Goal: Communication & Community: Participate in discussion

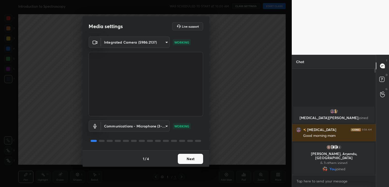
click at [181, 157] on button "Next" at bounding box center [190, 159] width 25 height 10
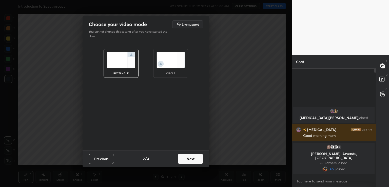
click at [187, 155] on button "Next" at bounding box center [190, 159] width 25 height 10
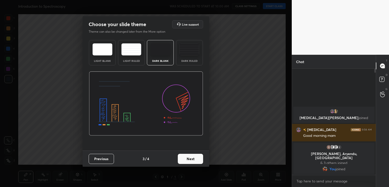
click at [191, 156] on button "Next" at bounding box center [190, 159] width 25 height 10
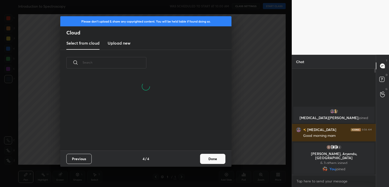
click at [209, 160] on button "Done" at bounding box center [212, 159] width 25 height 10
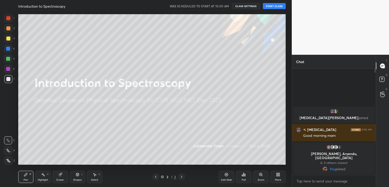
click at [270, 4] on button "START CLASS" at bounding box center [274, 6] width 23 height 6
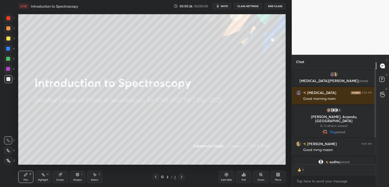
scroll to position [2, 2]
type textarea "x"
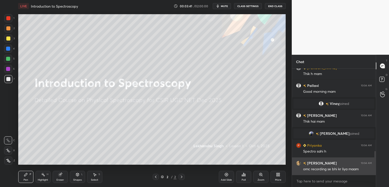
scroll to position [378, 0]
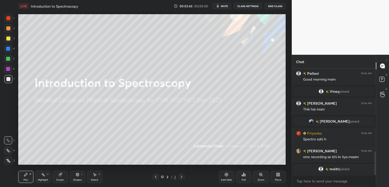
click at [275, 173] on div "More" at bounding box center [277, 177] width 15 height 12
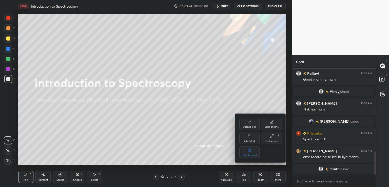
click at [248, 176] on div at bounding box center [194, 93] width 389 height 187
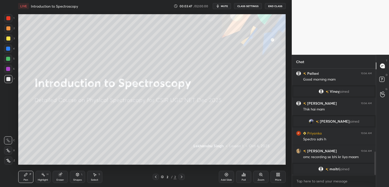
click at [248, 175] on div "Poll" at bounding box center [243, 177] width 15 height 12
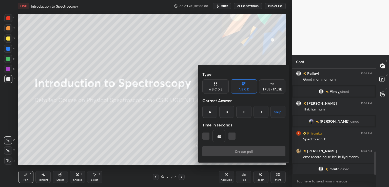
click at [270, 91] on div "TRUE / FALSE" at bounding box center [271, 89] width 19 height 3
click at [211, 110] on div "True" at bounding box center [215, 112] width 26 height 12
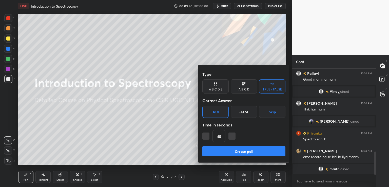
click at [207, 135] on icon "button" at bounding box center [205, 135] width 5 height 5
type input "30"
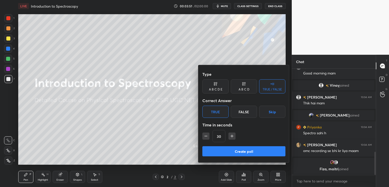
click at [264, 152] on button "Create poll" at bounding box center [243, 151] width 83 height 10
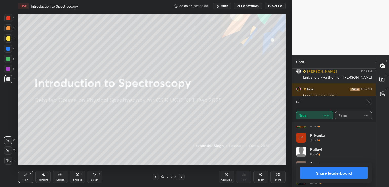
scroll to position [194, 0]
click at [327, 171] on button "Share leaderboard" at bounding box center [334, 172] width 68 height 12
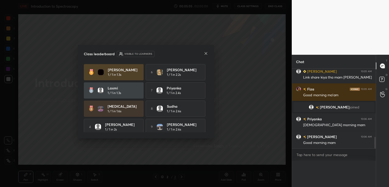
scroll to position [464, 0]
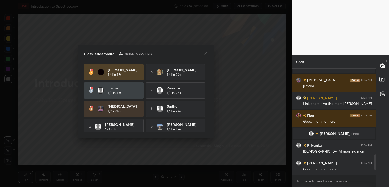
click at [207, 52] on icon at bounding box center [206, 53] width 4 height 4
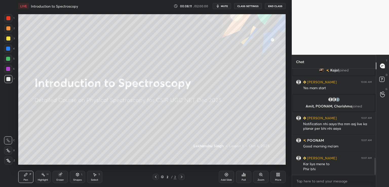
scroll to position [570, 0]
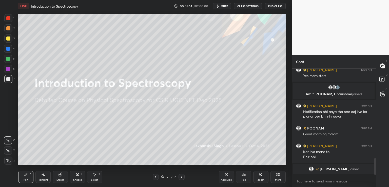
click at [278, 176] on icon at bounding box center [278, 174] width 4 height 4
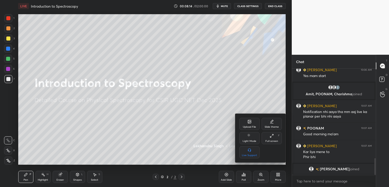
click at [249, 127] on div "Upload File" at bounding box center [249, 126] width 13 height 3
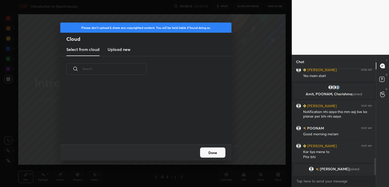
scroll to position [62, 162]
click at [114, 44] on new "Upload new" at bounding box center [119, 49] width 23 height 13
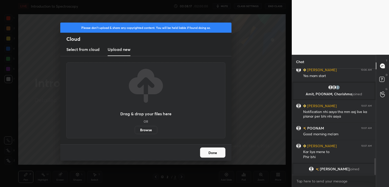
click at [137, 131] on label "Browse" at bounding box center [146, 130] width 23 height 8
click at [135, 131] on input "Browse" at bounding box center [135, 130] width 0 height 8
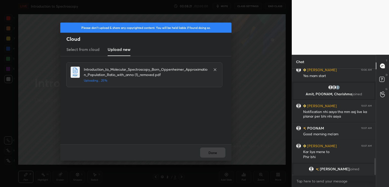
scroll to position [573, 0]
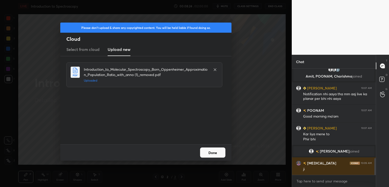
click at [218, 150] on button "Done" at bounding box center [212, 152] width 25 height 10
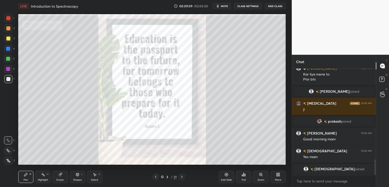
scroll to position [630, 0]
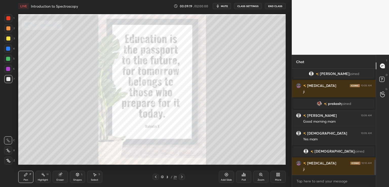
click at [155, 177] on icon at bounding box center [156, 176] width 2 height 3
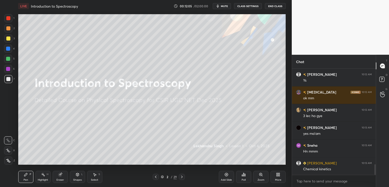
scroll to position [961, 0]
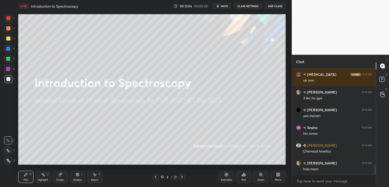
click at [8, 162] on icon at bounding box center [8, 161] width 5 height 4
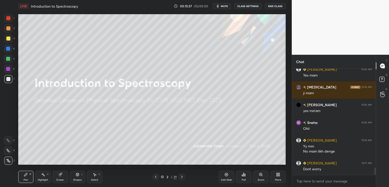
scroll to position [1446, 0]
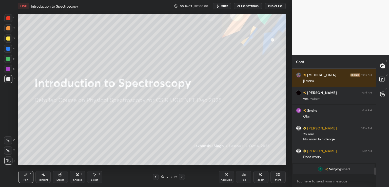
click at [183, 175] on icon at bounding box center [182, 177] width 4 height 4
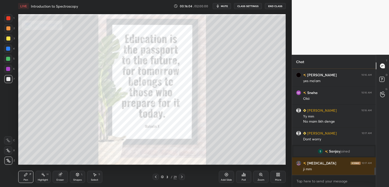
scroll to position [1423, 0]
click at [9, 39] on div at bounding box center [8, 38] width 4 height 4
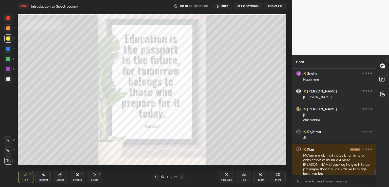
scroll to position [1977, 0]
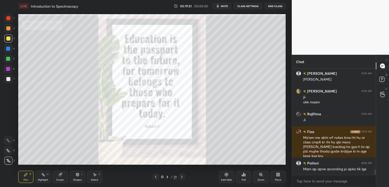
click at [8, 79] on div at bounding box center [8, 79] width 4 height 4
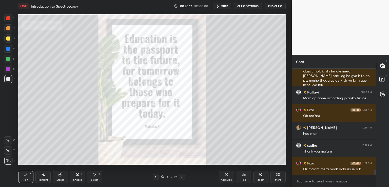
scroll to position [2066, 0]
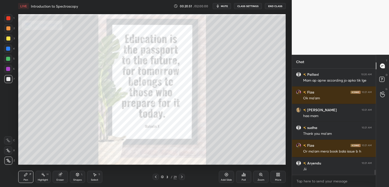
click at [154, 176] on icon at bounding box center [156, 177] width 4 height 4
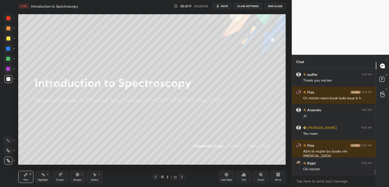
scroll to position [2131, 0]
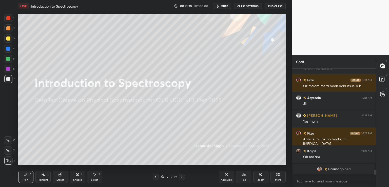
click at [180, 176] on icon at bounding box center [182, 177] width 4 height 4
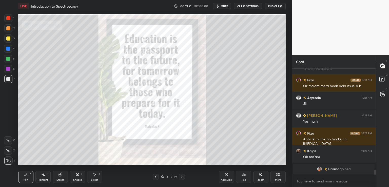
click at [181, 176] on icon at bounding box center [182, 176] width 2 height 3
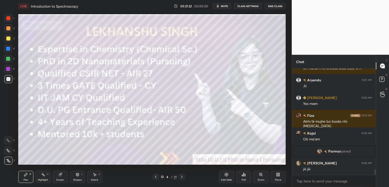
click at [182, 176] on icon at bounding box center [182, 177] width 4 height 4
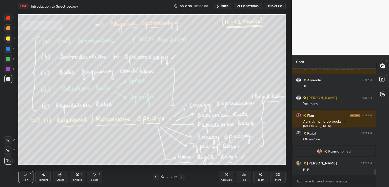
click at [181, 176] on icon at bounding box center [182, 176] width 2 height 3
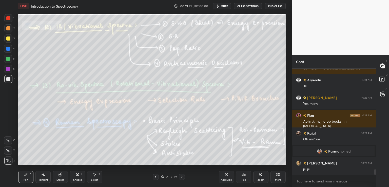
click at [155, 177] on icon at bounding box center [156, 177] width 4 height 4
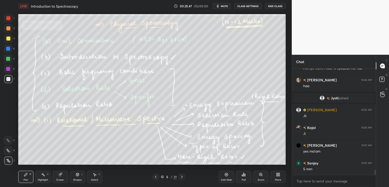
scroll to position [2121, 0]
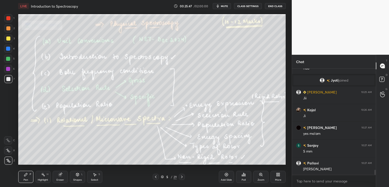
click at [8, 40] on div at bounding box center [8, 38] width 4 height 4
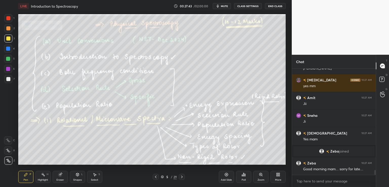
scroll to position [2194, 0]
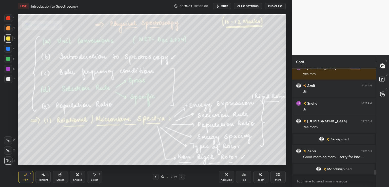
click at [182, 176] on icon at bounding box center [182, 176] width 2 height 3
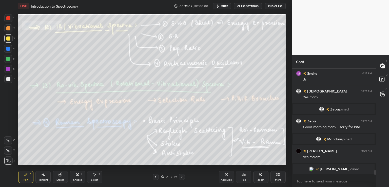
scroll to position [2217, 0]
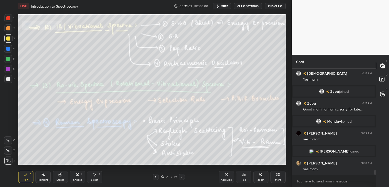
click at [184, 176] on div at bounding box center [182, 177] width 6 height 6
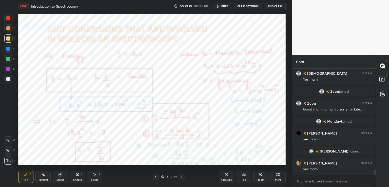
click at [153, 177] on div at bounding box center [156, 177] width 6 height 6
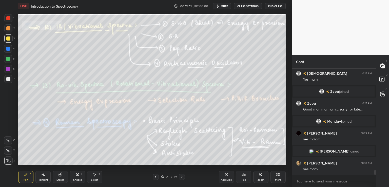
click at [156, 176] on icon at bounding box center [156, 176] width 2 height 3
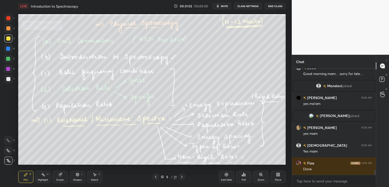
scroll to position [2270, 0]
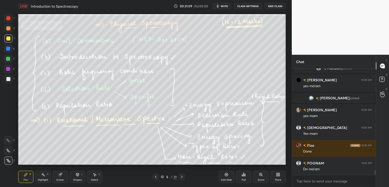
click at [183, 176] on icon at bounding box center [182, 177] width 4 height 4
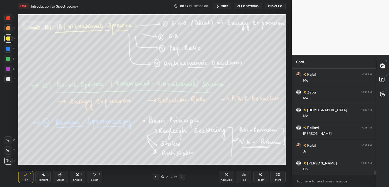
scroll to position [2518, 0]
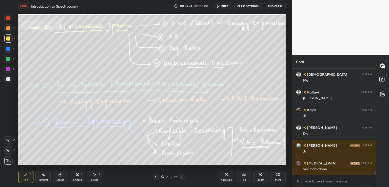
click at [180, 175] on icon at bounding box center [182, 177] width 4 height 4
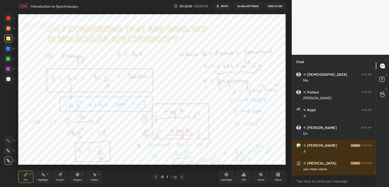
click at [9, 18] on div at bounding box center [8, 18] width 4 height 4
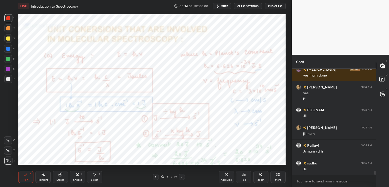
scroll to position [2629, 0]
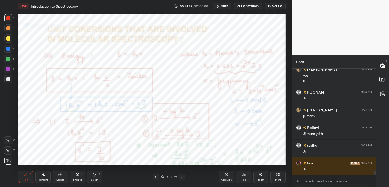
click at [58, 174] on icon at bounding box center [60, 174] width 4 height 4
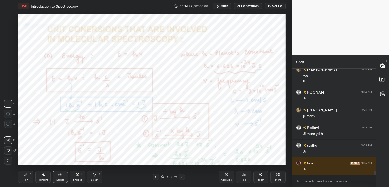
click at [26, 177] on div "Pen P" at bounding box center [25, 177] width 15 height 12
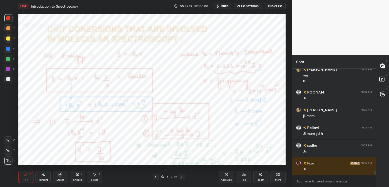
click at [223, 174] on div "Add Slide" at bounding box center [226, 177] width 15 height 12
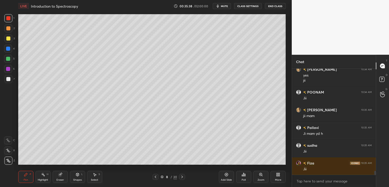
click at [8, 79] on div at bounding box center [8, 79] width 4 height 4
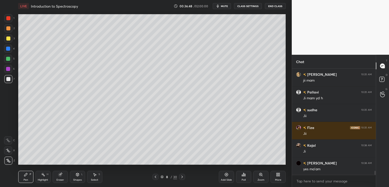
scroll to position [2682, 0]
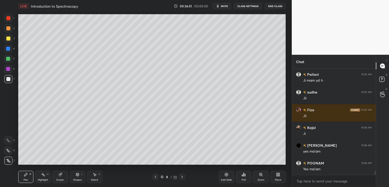
click at [9, 40] on div at bounding box center [8, 38] width 4 height 4
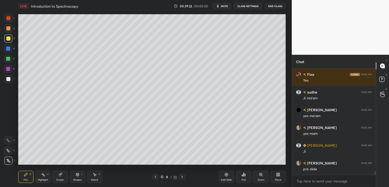
scroll to position [2859, 0]
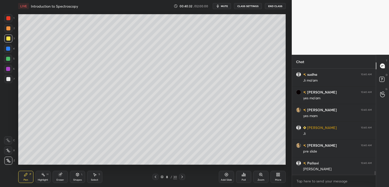
click at [154, 176] on icon at bounding box center [155, 177] width 4 height 4
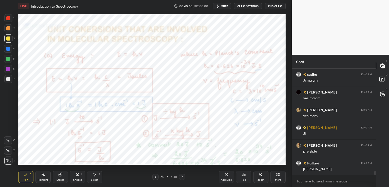
click at [8, 17] on div at bounding box center [8, 18] width 4 height 4
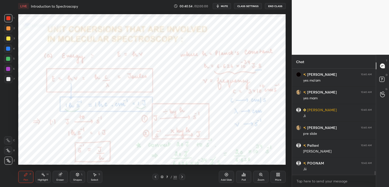
click at [43, 179] on div "Highlight" at bounding box center [43, 179] width 10 height 3
click at [7, 39] on div at bounding box center [8, 38] width 4 height 4
click at [7, 163] on div at bounding box center [8, 160] width 8 height 8
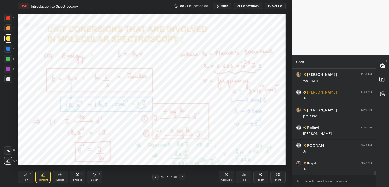
click at [183, 176] on icon at bounding box center [182, 177] width 4 height 4
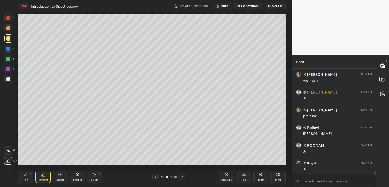
click at [7, 76] on div at bounding box center [8, 79] width 8 height 8
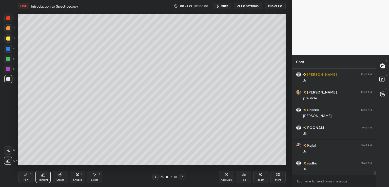
click at [24, 174] on icon at bounding box center [26, 174] width 4 height 4
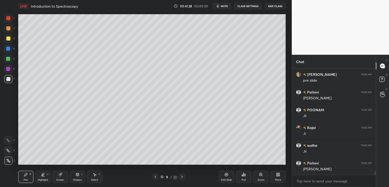
scroll to position [2948, 0]
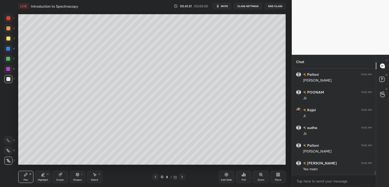
click at [154, 177] on icon at bounding box center [155, 177] width 4 height 4
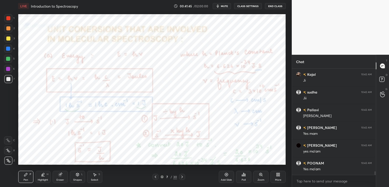
scroll to position [3001, 0]
click at [8, 48] on div at bounding box center [8, 49] width 4 height 4
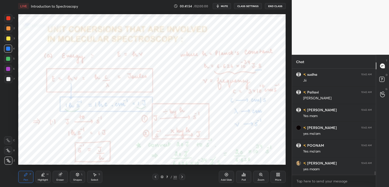
click at [181, 174] on div at bounding box center [182, 177] width 6 height 6
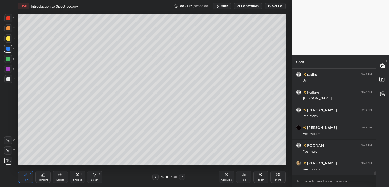
click at [182, 175] on icon at bounding box center [182, 177] width 4 height 4
click at [7, 36] on div at bounding box center [8, 38] width 8 height 8
click at [56, 176] on div "Eraser" at bounding box center [60, 177] width 15 height 12
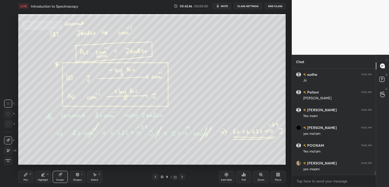
click at [28, 173] on div "Pen P" at bounding box center [25, 177] width 15 height 12
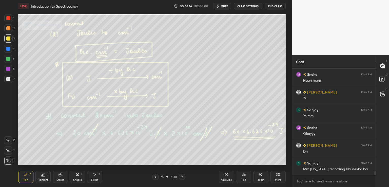
scroll to position [3035, 0]
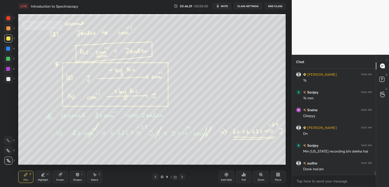
click at [182, 176] on icon at bounding box center [182, 176] width 2 height 3
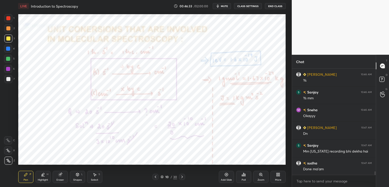
click at [10, 19] on div at bounding box center [8, 18] width 4 height 4
click at [57, 174] on div "Eraser" at bounding box center [60, 177] width 15 height 12
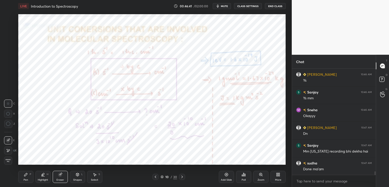
click at [8, 149] on icon at bounding box center [8, 150] width 4 height 4
click at [27, 178] on div "Pen P" at bounding box center [25, 177] width 15 height 12
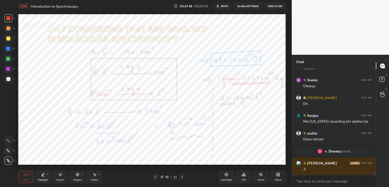
scroll to position [2994, 0]
click at [156, 178] on icon at bounding box center [155, 177] width 4 height 4
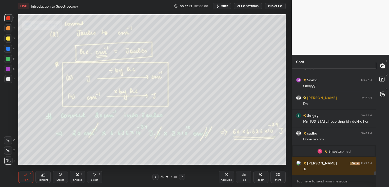
click at [155, 176] on icon at bounding box center [155, 177] width 4 height 4
click at [156, 177] on icon at bounding box center [155, 177] width 4 height 4
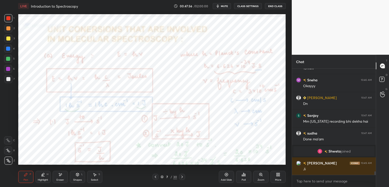
click at [183, 176] on icon at bounding box center [182, 177] width 4 height 4
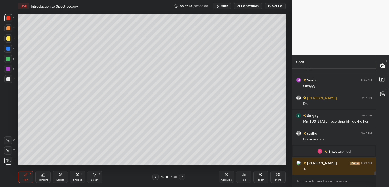
click at [182, 175] on icon at bounding box center [182, 177] width 4 height 4
click at [183, 176] on icon at bounding box center [182, 177] width 4 height 4
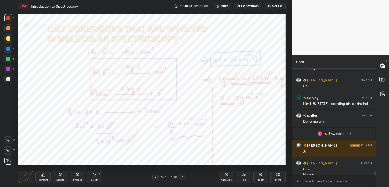
scroll to position [3017, 0]
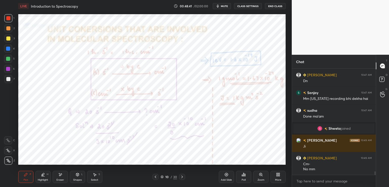
click at [6, 51] on div at bounding box center [8, 49] width 8 height 8
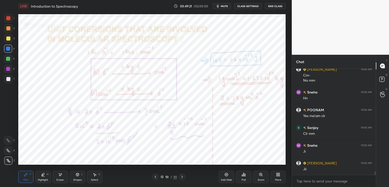
scroll to position [3124, 0]
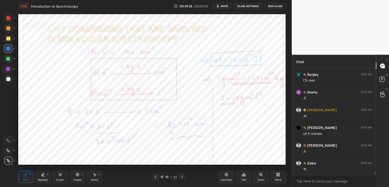
click at [181, 175] on icon at bounding box center [182, 177] width 4 height 4
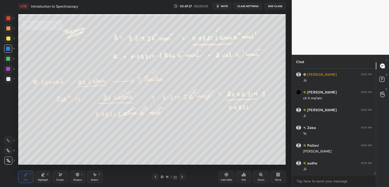
scroll to position [3212, 0]
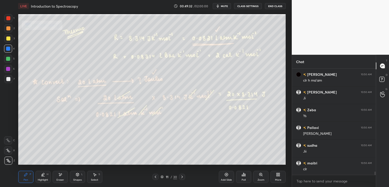
click at [158, 176] on div at bounding box center [155, 177] width 6 height 6
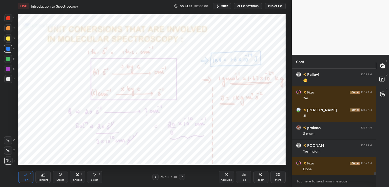
scroll to position [3801, 0]
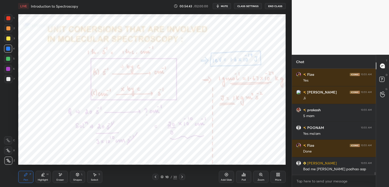
click at [181, 176] on icon at bounding box center [182, 177] width 4 height 4
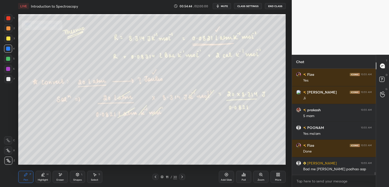
scroll to position [3819, 0]
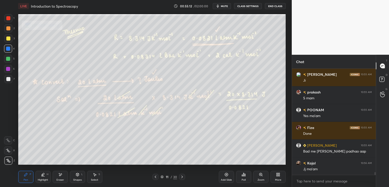
click at [7, 78] on div at bounding box center [8, 79] width 4 height 4
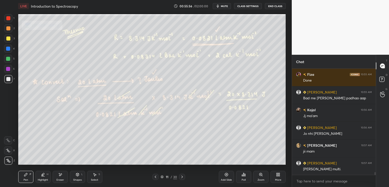
scroll to position [3890, 0]
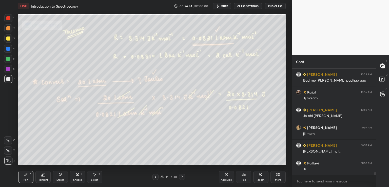
click at [181, 174] on div at bounding box center [182, 177] width 6 height 6
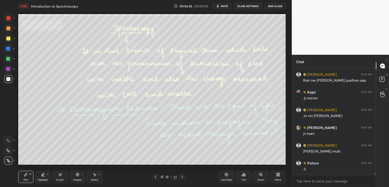
click at [155, 177] on icon at bounding box center [155, 177] width 4 height 4
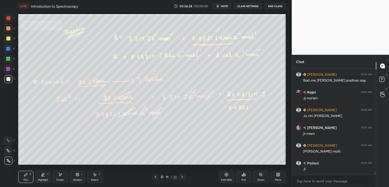
click at [224, 173] on div "Add Slide" at bounding box center [226, 177] width 15 height 12
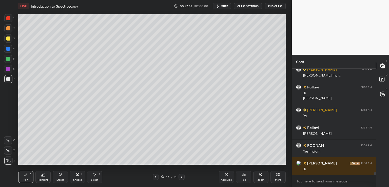
scroll to position [3983, 0]
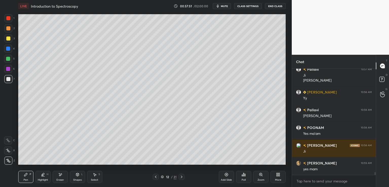
click at [182, 175] on icon at bounding box center [181, 177] width 4 height 4
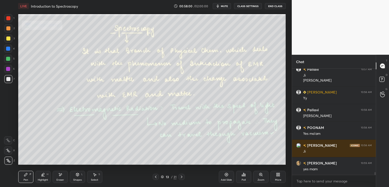
scroll to position [4001, 0]
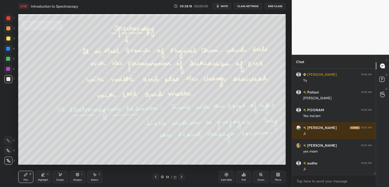
click at [154, 177] on icon at bounding box center [156, 177] width 4 height 4
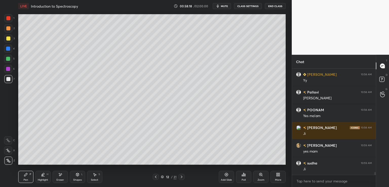
click at [154, 177] on icon at bounding box center [156, 177] width 4 height 4
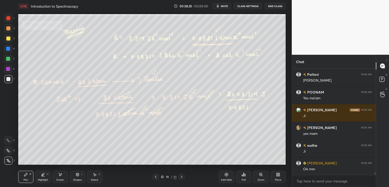
click at [223, 5] on span "mute" at bounding box center [224, 6] width 7 height 4
click at [276, 4] on button "End Class" at bounding box center [275, 6] width 21 height 6
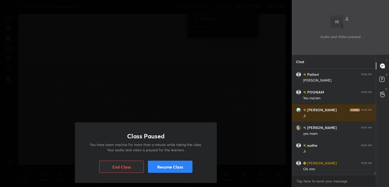
click at [173, 170] on button "Resume Class" at bounding box center [170, 166] width 45 height 12
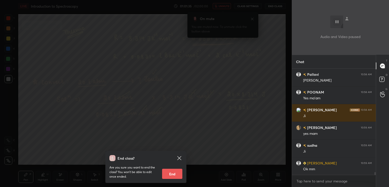
drag, startPoint x: 178, startPoint y: 158, endPoint x: 211, endPoint y: 183, distance: 42.0
click at [179, 158] on icon at bounding box center [179, 158] width 6 height 6
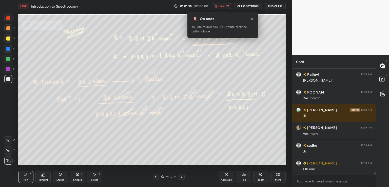
click at [226, 3] on button "unmute" at bounding box center [222, 6] width 18 height 6
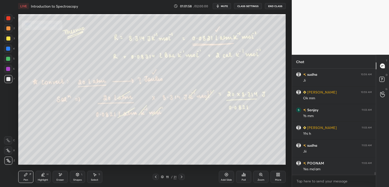
scroll to position [4107, 0]
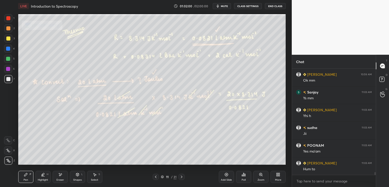
click at [245, 175] on icon at bounding box center [244, 175] width 1 height 2
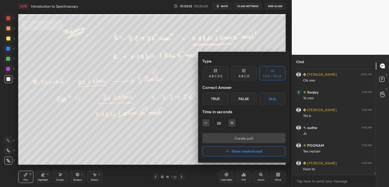
click at [222, 96] on div "True" at bounding box center [215, 98] width 26 height 12
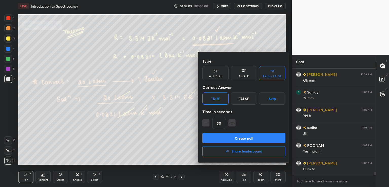
scroll to position [4125, 0]
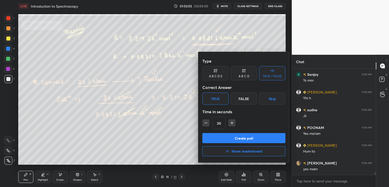
click at [251, 135] on button "Create poll" at bounding box center [243, 138] width 83 height 10
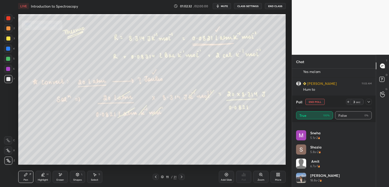
scroll to position [4204, 0]
click at [369, 101] on icon at bounding box center [368, 102] width 4 height 4
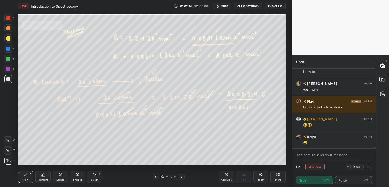
scroll to position [0, 2]
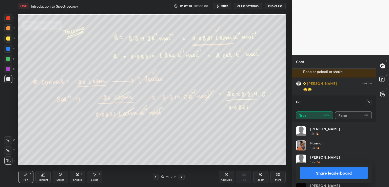
click at [367, 102] on icon at bounding box center [368, 102] width 4 height 4
type textarea "x"
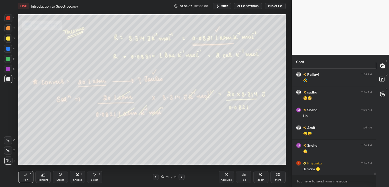
scroll to position [4692, 0]
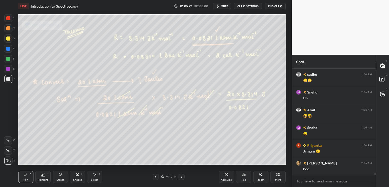
click at [183, 175] on icon at bounding box center [181, 177] width 4 height 4
click at [181, 175] on icon at bounding box center [181, 177] width 4 height 4
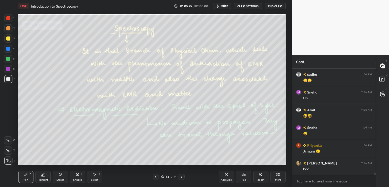
click at [7, 37] on div at bounding box center [8, 38] width 4 height 4
click at [8, 77] on div at bounding box center [8, 79] width 4 height 4
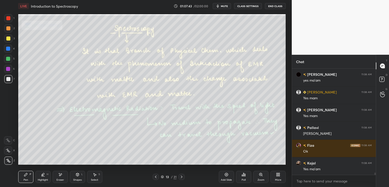
scroll to position [4869, 0]
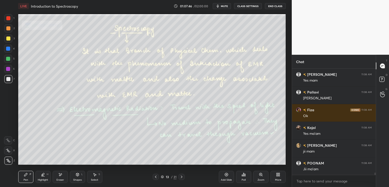
click at [12, 78] on div at bounding box center [8, 79] width 8 height 8
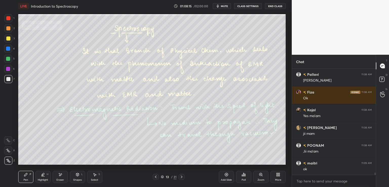
scroll to position [4904, 0]
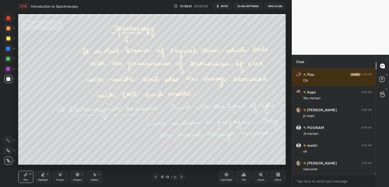
click at [179, 176] on icon at bounding box center [181, 177] width 4 height 4
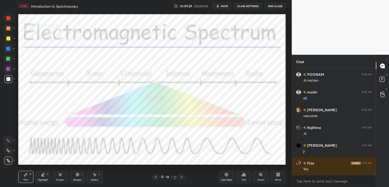
scroll to position [4980, 0]
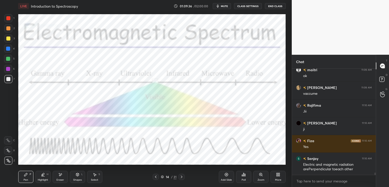
click at [180, 178] on icon at bounding box center [181, 177] width 4 height 4
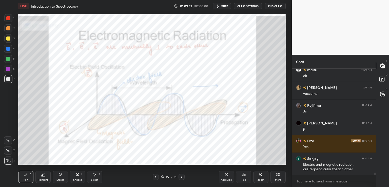
click at [7, 16] on div at bounding box center [8, 18] width 4 height 4
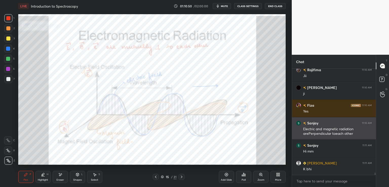
scroll to position [5033, 0]
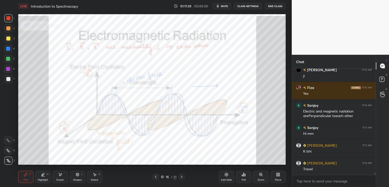
click at [223, 5] on span "mute" at bounding box center [224, 6] width 7 height 4
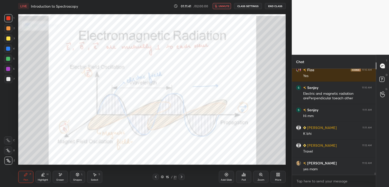
click at [272, 5] on button "End Class" at bounding box center [275, 6] width 21 height 6
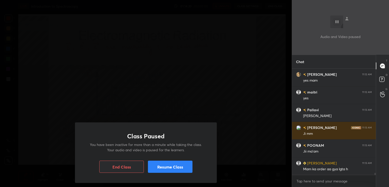
scroll to position [5157, 0]
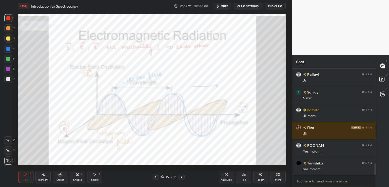
scroll to position [888, 0]
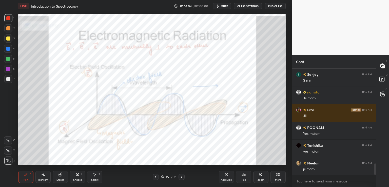
click at [58, 179] on div "Eraser" at bounding box center [60, 179] width 8 height 3
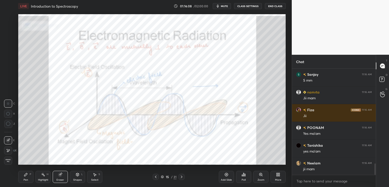
click at [10, 147] on div at bounding box center [8, 150] width 8 height 8
click at [25, 177] on div "Pen P" at bounding box center [25, 177] width 15 height 12
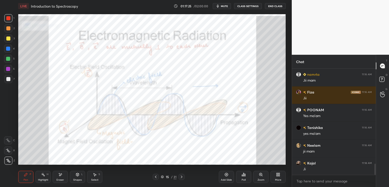
scroll to position [923, 0]
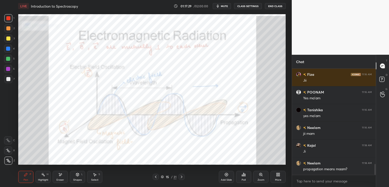
click at [181, 176] on icon at bounding box center [181, 177] width 4 height 4
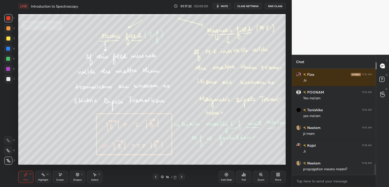
click at [9, 78] on div at bounding box center [8, 79] width 4 height 4
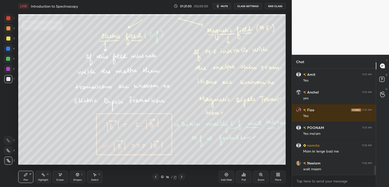
scroll to position [1141, 0]
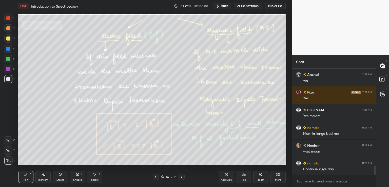
click at [180, 176] on icon at bounding box center [181, 177] width 4 height 4
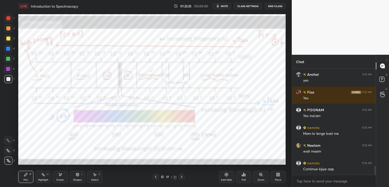
scroll to position [1158, 0]
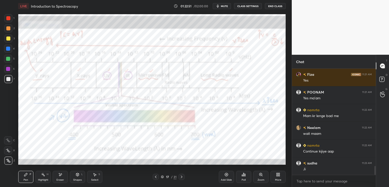
click at [72, 175] on div "Shapes L" at bounding box center [77, 177] width 15 height 12
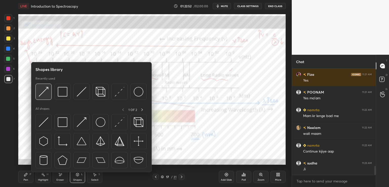
click at [42, 96] on img at bounding box center [44, 92] width 10 height 10
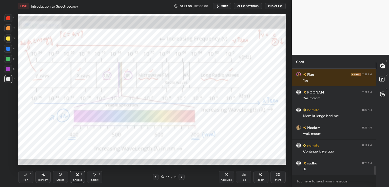
click at [8, 16] on div at bounding box center [8, 18] width 4 height 4
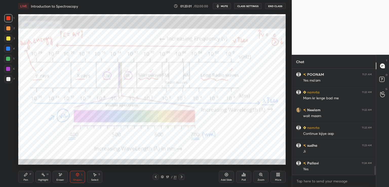
click at [25, 176] on icon at bounding box center [25, 174] width 3 height 3
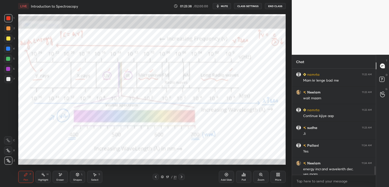
scroll to position [1199, 0]
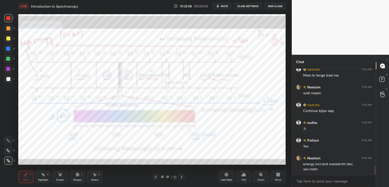
click at [181, 178] on icon at bounding box center [182, 176] width 2 height 3
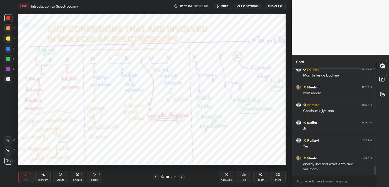
click at [9, 18] on div at bounding box center [8, 18] width 4 height 4
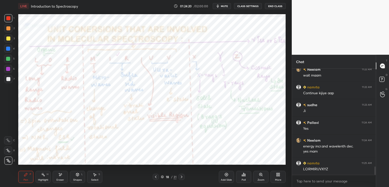
scroll to position [1239, 0]
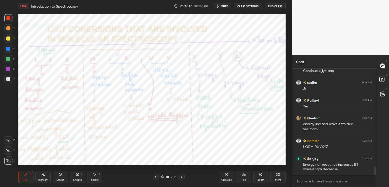
click at [8, 18] on div at bounding box center [8, 18] width 4 height 4
click at [8, 67] on div at bounding box center [8, 69] width 4 height 4
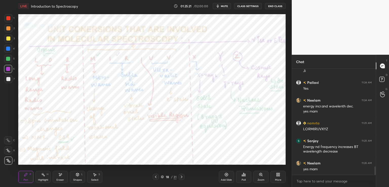
click at [6, 48] on div at bounding box center [8, 49] width 4 height 4
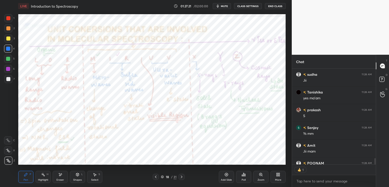
scroll to position [2, 2]
click at [8, 17] on div at bounding box center [8, 18] width 4 height 4
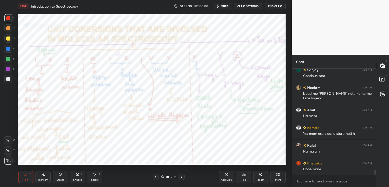
scroll to position [2156, 0]
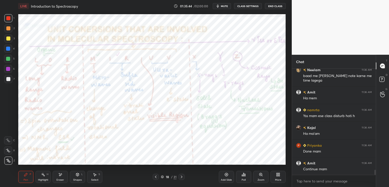
click at [179, 175] on div at bounding box center [181, 177] width 6 height 6
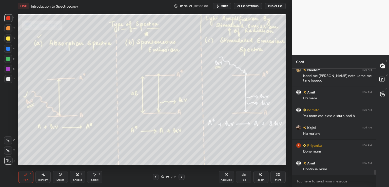
click at [157, 175] on icon at bounding box center [156, 177] width 4 height 4
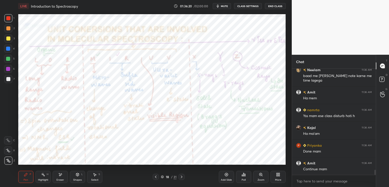
scroll to position [2174, 0]
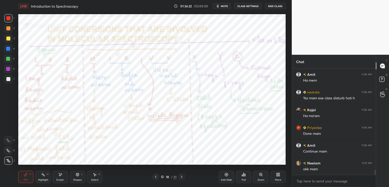
click at [179, 175] on icon at bounding box center [181, 177] width 4 height 4
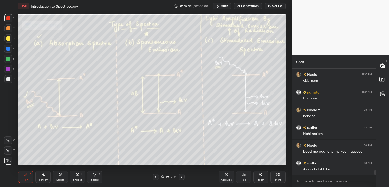
scroll to position [2280, 0]
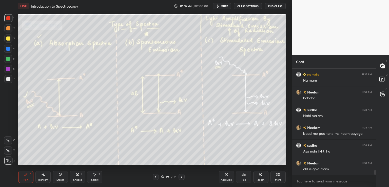
click at [7, 79] on div at bounding box center [8, 79] width 4 height 4
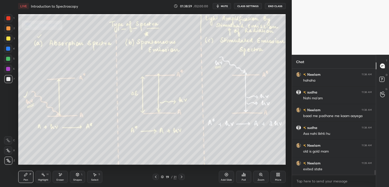
click at [62, 174] on icon at bounding box center [60, 174] width 4 height 4
click at [28, 177] on div "Pen P" at bounding box center [25, 177] width 15 height 12
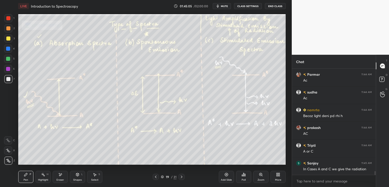
click at [180, 177] on icon at bounding box center [181, 177] width 4 height 4
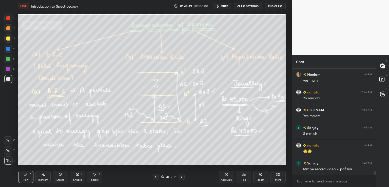
scroll to position [2971, 0]
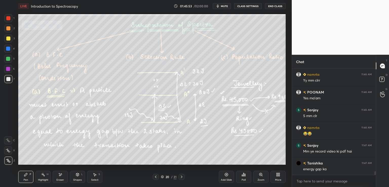
click at [156, 177] on icon at bounding box center [156, 176] width 2 height 3
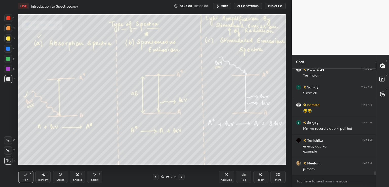
scroll to position [3011, 0]
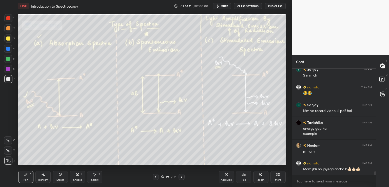
click at [181, 175] on icon at bounding box center [181, 177] width 4 height 4
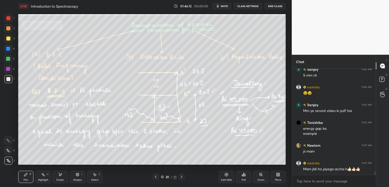
scroll to position [3029, 0]
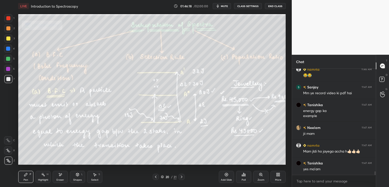
click at [7, 39] on div at bounding box center [8, 38] width 4 height 4
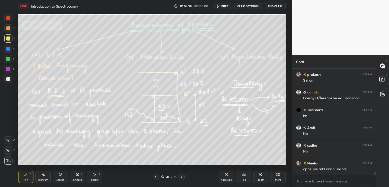
scroll to position [3495, 0]
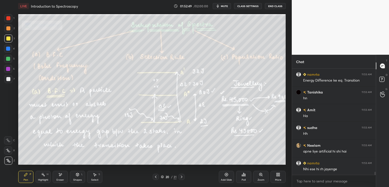
click at [225, 175] on icon at bounding box center [226, 174] width 4 height 4
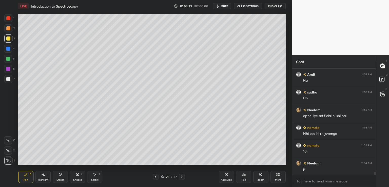
scroll to position [3535, 0]
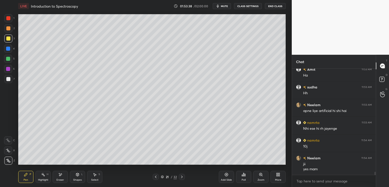
click at [162, 175] on icon at bounding box center [162, 175] width 3 height 1
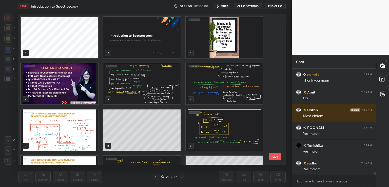
scroll to position [3712, 0]
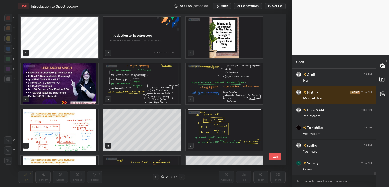
click at [169, 43] on img "grid" at bounding box center [141, 37] width 77 height 41
click at [167, 51] on img "grid" at bounding box center [141, 37] width 77 height 41
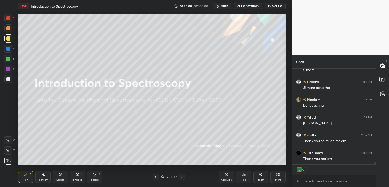
scroll to position [3847, 0]
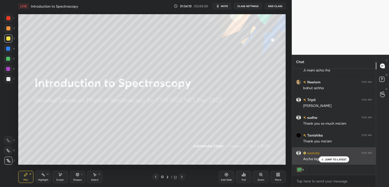
click at [324, 159] on div "JUMP TO LATEST" at bounding box center [333, 159] width 30 height 6
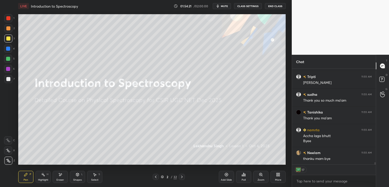
scroll to position [3887, 0]
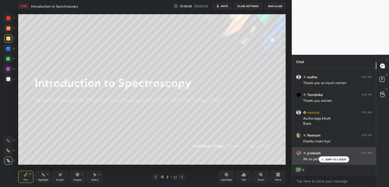
click at [323, 159] on icon at bounding box center [321, 159] width 3 height 3
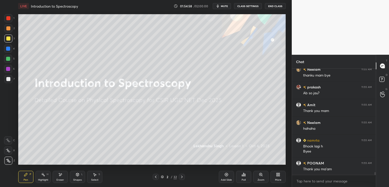
scroll to position [3971, 0]
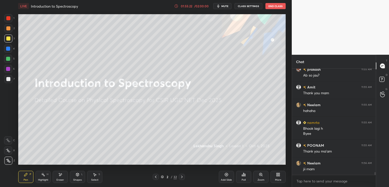
click at [276, 4] on button "End Class" at bounding box center [275, 6] width 20 height 6
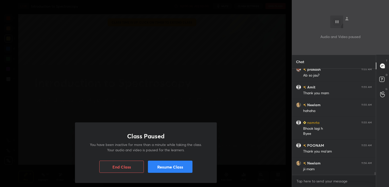
click at [178, 166] on button "Resume Class" at bounding box center [170, 166] width 45 height 12
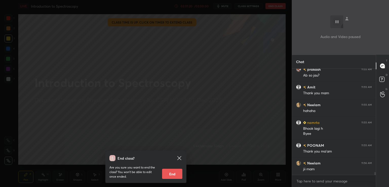
click at [173, 173] on button "End" at bounding box center [172, 173] width 20 height 10
type textarea "x"
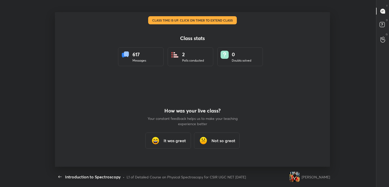
scroll to position [0, 0]
